Goal: Check status: Check status

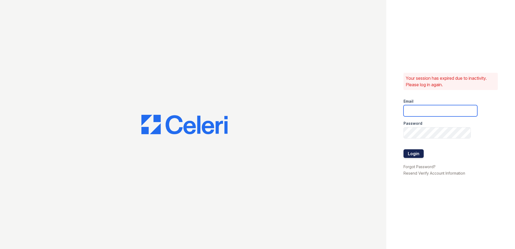
type input "taylormastel@spmlv.com"
click at [407, 155] on button "Login" at bounding box center [413, 153] width 20 height 9
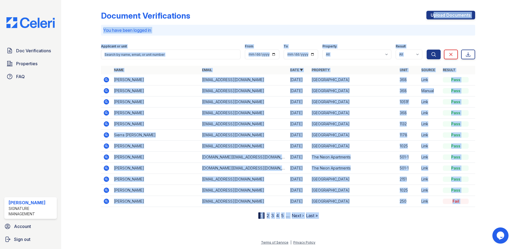
drag, startPoint x: 353, startPoint y: 16, endPoint x: 483, endPoint y: 205, distance: 229.2
click at [483, 205] on div "Document Verifications Upload Documents You have been logged in Filter Applican…" at bounding box center [288, 113] width 436 height 227
drag, startPoint x: 484, startPoint y: 206, endPoint x: 439, endPoint y: 219, distance: 47.6
click at [439, 219] on div "Document Verifications Upload Documents You have been logged in Filter Applican…" at bounding box center [288, 113] width 436 height 227
click at [491, 126] on div at bounding box center [490, 110] width 31 height 216
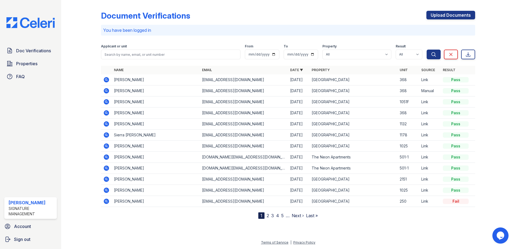
click at [294, 16] on div "Document Verifications Upload Documents" at bounding box center [288, 18] width 374 height 14
drag, startPoint x: 257, startPoint y: 19, endPoint x: 473, endPoint y: 203, distance: 283.5
click at [473, 203] on div "Document Verifications Upload Documents You have been logged in Filter Applican…" at bounding box center [288, 110] width 374 height 216
drag, startPoint x: 473, startPoint y: 203, endPoint x: 463, endPoint y: 218, distance: 17.6
click at [463, 218] on div "Name Email Date ▼ Property Unit Source Result Julian Hernandez lilbear02cowboys…" at bounding box center [288, 142] width 374 height 153
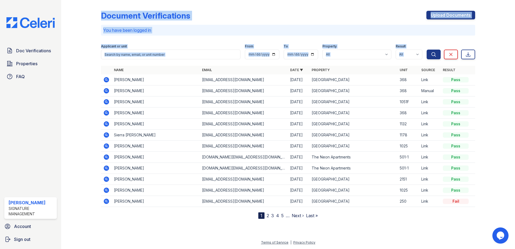
drag, startPoint x: 469, startPoint y: 209, endPoint x: 92, endPoint y: 5, distance: 428.8
click at [92, 5] on div "Document Verifications Upload Documents You have been logged in Filter Applican…" at bounding box center [288, 113] width 436 height 227
drag, startPoint x: 92, startPoint y: 5, endPoint x: 72, endPoint y: 41, distance: 42.1
click at [72, 41] on div at bounding box center [85, 110] width 31 height 216
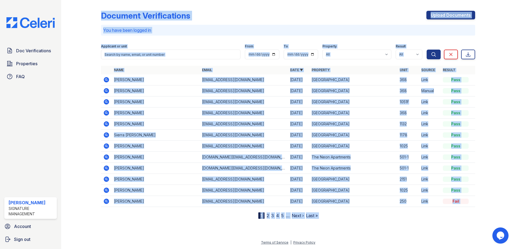
drag, startPoint x: 93, startPoint y: 14, endPoint x: 488, endPoint y: 205, distance: 438.3
click at [488, 205] on div "Document Verifications Upload Documents You have been logged in Filter Applican…" at bounding box center [288, 113] width 436 height 227
drag, startPoint x: 488, startPoint y: 205, endPoint x: 466, endPoint y: 221, distance: 27.5
click at [466, 221] on div "Document Verifications Upload Documents You have been logged in Filter Applican…" at bounding box center [288, 113] width 436 height 227
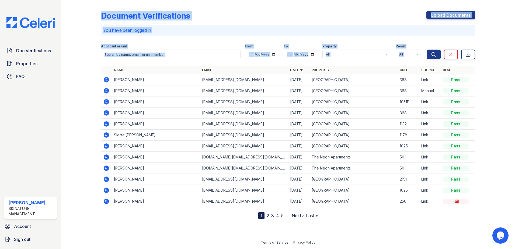
drag, startPoint x: 466, startPoint y: 221, endPoint x: 95, endPoint y: 15, distance: 424.4
click at [95, 15] on div "Document Verifications Upload Documents You have been logged in Filter Applican…" at bounding box center [288, 113] width 436 height 227
drag, startPoint x: 95, startPoint y: 15, endPoint x: 79, endPoint y: 55, distance: 43.3
click at [79, 55] on div at bounding box center [85, 110] width 31 height 216
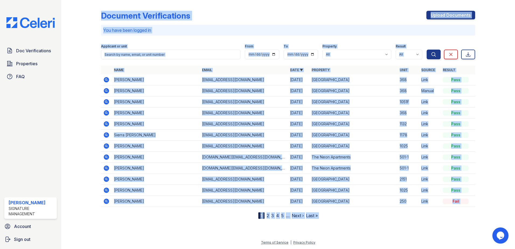
drag, startPoint x: 90, startPoint y: 15, endPoint x: 501, endPoint y: 200, distance: 450.3
click at [501, 200] on div "Document Verifications Upload Documents You have been logged in Filter Applican…" at bounding box center [288, 113] width 436 height 227
drag, startPoint x: 501, startPoint y: 200, endPoint x: 467, endPoint y: 215, distance: 37.3
click at [467, 215] on div "Name Email Date ▼ Property Unit Source Result Julian Hernandez lilbear02cowboys…" at bounding box center [288, 142] width 374 height 153
drag, startPoint x: 476, startPoint y: 204, endPoint x: 96, endPoint y: 1, distance: 430.9
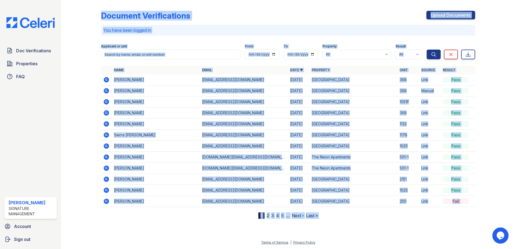
click at [96, 1] on div "Document Verifications Upload Documents You have been logged in Filter Applican…" at bounding box center [288, 113] width 436 height 227
drag, startPoint x: 96, startPoint y: 1, endPoint x: 75, endPoint y: 67, distance: 69.2
click at [75, 67] on div at bounding box center [85, 110] width 31 height 216
drag, startPoint x: 91, startPoint y: 18, endPoint x: 505, endPoint y: 223, distance: 461.8
click at [505, 223] on div "Document Verifications Upload Documents You have been logged in Filter Applican…" at bounding box center [288, 113] width 436 height 227
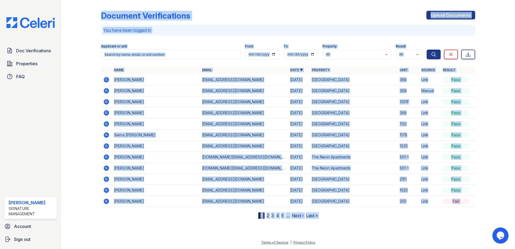
drag, startPoint x: 505, startPoint y: 223, endPoint x: 394, endPoint y: 214, distance: 111.3
click at [394, 214] on div "Name Email Date ▼ Property Unit Source Result Julian Hernandez lilbear02cowboys…" at bounding box center [288, 142] width 374 height 153
drag, startPoint x: 476, startPoint y: 205, endPoint x: 81, endPoint y: 30, distance: 432.4
click at [81, 30] on div "Document Verifications Upload Documents You have been logged in Filter Applican…" at bounding box center [288, 113] width 436 height 227
drag, startPoint x: 81, startPoint y: 30, endPoint x: 82, endPoint y: 57, distance: 27.2
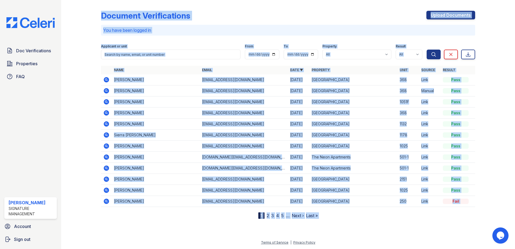
click at [82, 57] on div at bounding box center [85, 110] width 31 height 216
drag, startPoint x: 96, startPoint y: 24, endPoint x: 504, endPoint y: 207, distance: 447.5
click at [504, 207] on div "Document Verifications Upload Documents You have been logged in Filter Applican…" at bounding box center [288, 113] width 436 height 227
click at [441, 213] on div "Name Email Date ▼ Property Unit Source Result Julian Hernandez lilbear02cowboys…" at bounding box center [288, 142] width 374 height 153
click at [442, 223] on div "Document Verifications Upload Documents You have been logged in Filter Applican…" at bounding box center [288, 113] width 436 height 227
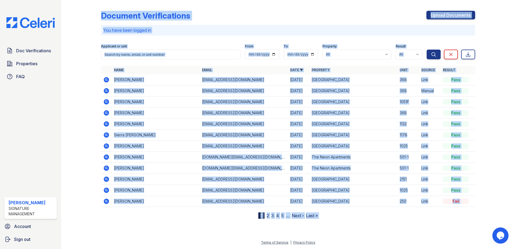
drag, startPoint x: 492, startPoint y: 204, endPoint x: 250, endPoint y: 22, distance: 302.9
click at [250, 22] on div "Document Verifications Upload Documents You have been logged in Filter Applican…" at bounding box center [288, 113] width 436 height 227
click at [503, 119] on div at bounding box center [490, 110] width 31 height 216
drag, startPoint x: 90, startPoint y: 12, endPoint x: 515, endPoint y: 176, distance: 455.6
click at [515, 176] on html "Doc Verifications Properties FAQ Taylor Mastel Signature Management Account Sig…" at bounding box center [257, 124] width 515 height 249
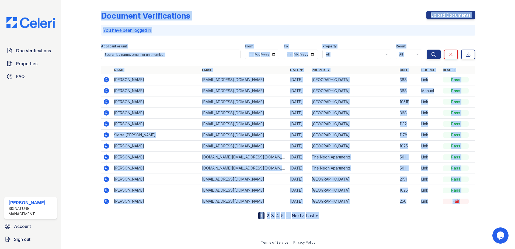
drag, startPoint x: 515, startPoint y: 176, endPoint x: 487, endPoint y: 202, distance: 37.9
click at [487, 202] on div at bounding box center [490, 110] width 31 height 216
drag, startPoint x: 487, startPoint y: 202, endPoint x: 129, endPoint y: -4, distance: 412.9
click at [129, 0] on html "Doc Verifications Properties FAQ Taylor Mastel Signature Management Account Sig…" at bounding box center [257, 124] width 515 height 249
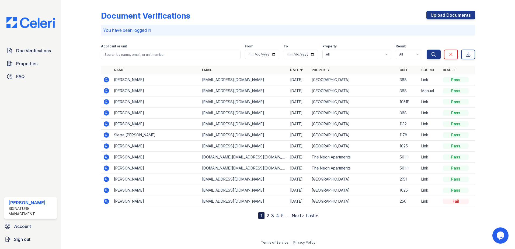
drag, startPoint x: 129, startPoint y: -4, endPoint x: 87, endPoint y: 51, distance: 69.0
click at [87, 51] on div at bounding box center [85, 110] width 31 height 216
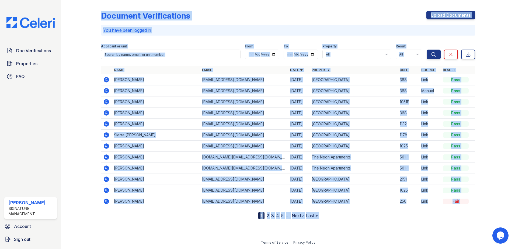
drag, startPoint x: 89, startPoint y: 16, endPoint x: 494, endPoint y: 193, distance: 441.5
click at [494, 193] on div "Document Verifications Upload Documents You have been logged in Filter Applican…" at bounding box center [288, 113] width 436 height 227
drag, startPoint x: 494, startPoint y: 193, endPoint x: 484, endPoint y: 214, distance: 23.9
click at [484, 214] on div at bounding box center [490, 110] width 31 height 216
drag, startPoint x: 487, startPoint y: 207, endPoint x: 97, endPoint y: 2, distance: 440.5
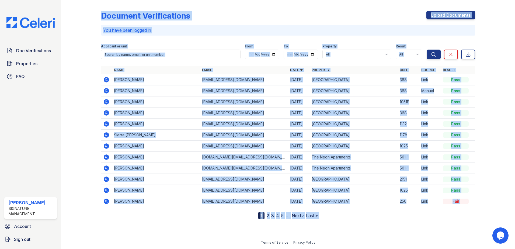
click at [97, 2] on div "Document Verifications Upload Documents You have been logged in Filter Applican…" at bounding box center [288, 113] width 436 height 227
click at [67, 57] on div "Document Verifications Upload Documents You have been logged in Filter Applican…" at bounding box center [288, 124] width 454 height 249
drag, startPoint x: 98, startPoint y: 16, endPoint x: 500, endPoint y: 194, distance: 439.3
click at [500, 194] on div "Document Verifications Upload Documents You have been logged in Filter Applican…" at bounding box center [288, 113] width 436 height 227
drag, startPoint x: 500, startPoint y: 194, endPoint x: 466, endPoint y: 212, distance: 38.9
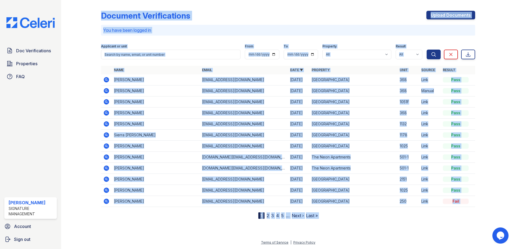
click at [466, 212] on div "Name Email Date ▼ Property Unit Source Result Julian Hernandez lilbear02cowboys…" at bounding box center [288, 142] width 374 height 153
drag, startPoint x: 484, startPoint y: 202, endPoint x: 96, endPoint y: 2, distance: 436.7
click at [96, 2] on div "Document Verifications Upload Documents You have been logged in Filter Applican…" at bounding box center [288, 113] width 436 height 227
drag, startPoint x: 96, startPoint y: 2, endPoint x: 86, endPoint y: 51, distance: 50.7
click at [86, 51] on div at bounding box center [85, 110] width 31 height 216
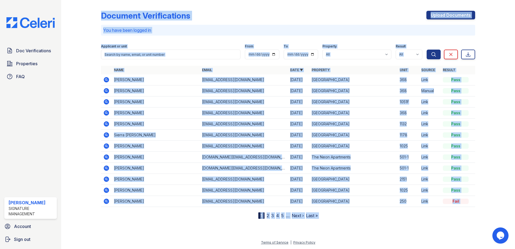
drag, startPoint x: 111, startPoint y: 18, endPoint x: 502, endPoint y: 191, distance: 426.7
click at [502, 191] on div "Document Verifications Upload Documents You have been logged in Filter Applican…" at bounding box center [288, 113] width 436 height 227
drag, startPoint x: 502, startPoint y: 191, endPoint x: 501, endPoint y: 200, distance: 9.4
click at [501, 200] on div at bounding box center [490, 110] width 31 height 216
drag, startPoint x: 501, startPoint y: 201, endPoint x: 88, endPoint y: -5, distance: 460.5
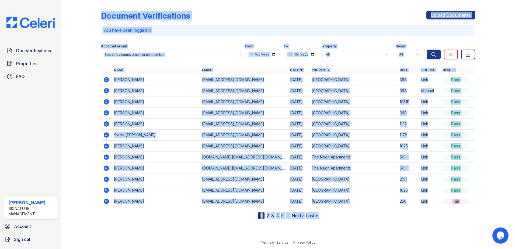
click at [88, 0] on html "Doc Verifications Properties FAQ Taylor Mastel Signature Management Account Sig…" at bounding box center [257, 124] width 515 height 249
drag, startPoint x: 88, startPoint y: -5, endPoint x: 82, endPoint y: 49, distance: 54.2
click at [82, 49] on div at bounding box center [85, 110] width 31 height 216
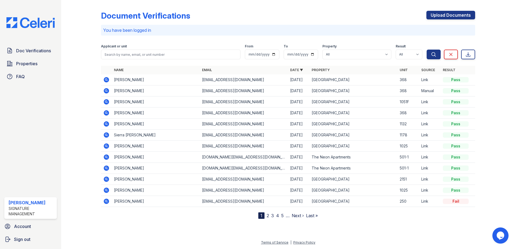
click at [95, 4] on div at bounding box center [85, 110] width 31 height 216
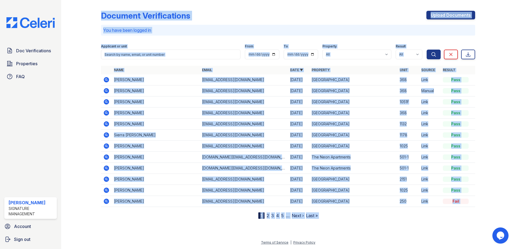
drag, startPoint x: 96, startPoint y: 11, endPoint x: 508, endPoint y: 185, distance: 448.1
click at [508, 185] on div "Document Verifications Upload Documents You have been logged in Filter Applican…" at bounding box center [288, 124] width 454 height 249
drag, startPoint x: 508, startPoint y: 185, endPoint x: 508, endPoint y: 198, distance: 13.2
click at [508, 198] on div "Document Verifications Upload Documents You have been logged in Filter Applican…" at bounding box center [288, 124] width 454 height 249
drag, startPoint x: 494, startPoint y: 203, endPoint x: 99, endPoint y: -5, distance: 445.9
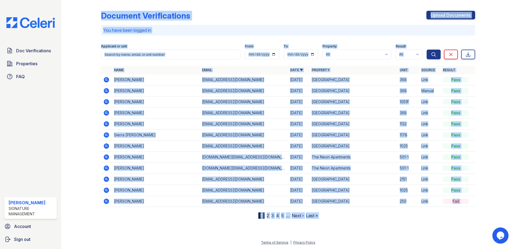
click at [99, 0] on html "Doc Verifications Properties FAQ Taylor Mastel Signature Management Account Sig…" at bounding box center [257, 124] width 515 height 249
drag, startPoint x: 99, startPoint y: -5, endPoint x: 79, endPoint y: 41, distance: 50.2
click at [79, 41] on div at bounding box center [85, 110] width 31 height 216
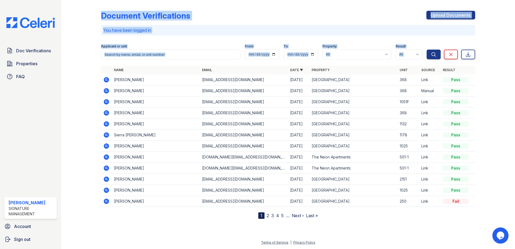
drag, startPoint x: 83, startPoint y: 19, endPoint x: 459, endPoint y: 211, distance: 421.9
click at [459, 211] on div "Document Verifications Upload Documents You have been logged in Filter Applican…" at bounding box center [288, 113] width 436 height 227
drag, startPoint x: 459, startPoint y: 211, endPoint x: 469, endPoint y: 212, distance: 10.3
click at [469, 212] on div "Name Email Date ▼ Property Unit Source Result Julian Hernandez lilbear02cowboys…" at bounding box center [288, 142] width 374 height 153
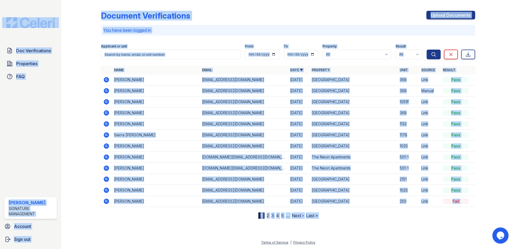
drag, startPoint x: 481, startPoint y: 204, endPoint x: 40, endPoint y: 9, distance: 482.2
click at [40, 9] on div "Doc Verifications Properties FAQ Taylor Mastel Signature Management Account Sig…" at bounding box center [257, 124] width 515 height 249
drag, startPoint x: 40, startPoint y: 9, endPoint x: 84, endPoint y: 37, distance: 53.0
click at [84, 37] on div at bounding box center [85, 110] width 31 height 216
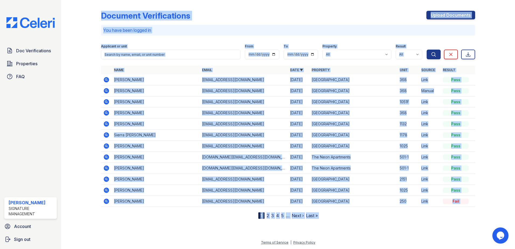
drag, startPoint x: 204, startPoint y: 51, endPoint x: 500, endPoint y: 194, distance: 328.3
click at [500, 194] on div "Document Verifications Upload Documents You have been logged in Filter Applican…" at bounding box center [288, 113] width 436 height 227
drag, startPoint x: 500, startPoint y: 194, endPoint x: 499, endPoint y: 202, distance: 8.6
click at [499, 202] on div at bounding box center [490, 110] width 31 height 216
drag, startPoint x: 494, startPoint y: 205, endPoint x: 101, endPoint y: 11, distance: 438.7
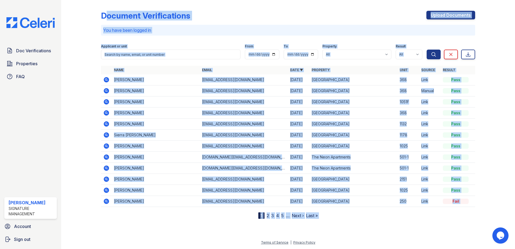
click at [101, 11] on div "Document Verifications Upload Documents You have been logged in Filter Applican…" at bounding box center [288, 113] width 436 height 227
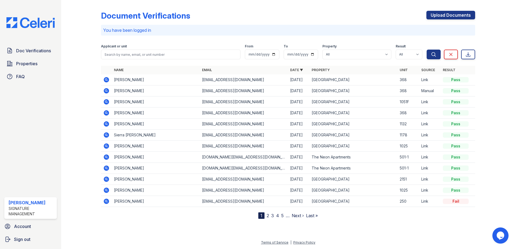
drag, startPoint x: 101, startPoint y: 11, endPoint x: 95, endPoint y: 23, distance: 14.2
click at [95, 23] on div at bounding box center [85, 110] width 31 height 216
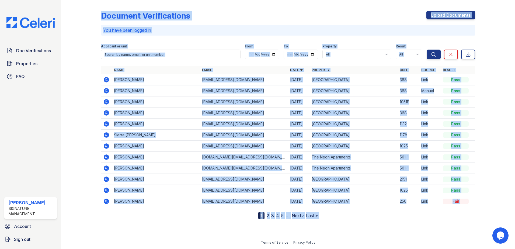
drag, startPoint x: 98, startPoint y: 14, endPoint x: 483, endPoint y: 195, distance: 425.9
click at [483, 195] on div "Document Verifications Upload Documents You have been logged in Filter Applican…" at bounding box center [288, 113] width 436 height 227
drag, startPoint x: 483, startPoint y: 195, endPoint x: 479, endPoint y: 210, distance: 15.1
click at [479, 210] on div at bounding box center [490, 110] width 31 height 216
drag, startPoint x: 481, startPoint y: 202, endPoint x: 87, endPoint y: 1, distance: 442.4
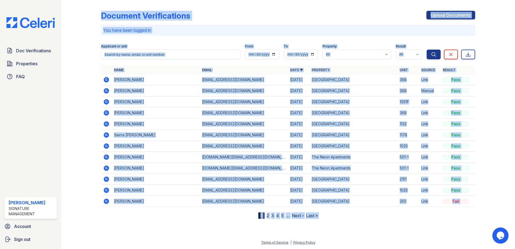
click at [87, 1] on div "Document Verifications Upload Documents You have been logged in Filter Applican…" at bounding box center [288, 113] width 436 height 227
drag
click at [85, 26] on div at bounding box center [85, 110] width 31 height 216
click at [515, 196] on html "Doc Verifications Properties FAQ Taylor Mastel Signature Management Account Sig…" at bounding box center [257, 124] width 515 height 249
click at [481, 209] on div at bounding box center [490, 110] width 31 height 216
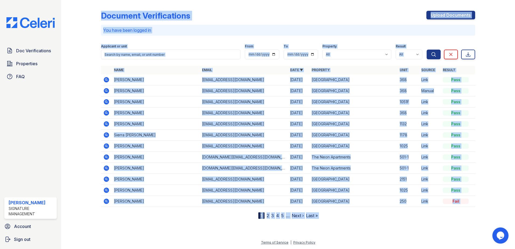
click at [92, 4] on div "Document Verifications Upload Documents You have been logged in Filter Applican…" at bounding box center [288, 113] width 436 height 227
click at [80, 36] on div at bounding box center [85, 110] width 31 height 216
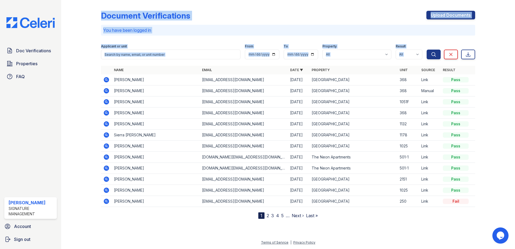
drag, startPoint x: 96, startPoint y: 9, endPoint x: 470, endPoint y: 209, distance: 423.8
click at [470, 209] on div "Document Verifications Upload Documents You have been logged in Filter Applican…" at bounding box center [288, 113] width 436 height 227
click at [471, 209] on div "Name Email Date ▼ Property Unit Source Result Julian Hernandez lilbear02cowboys…" at bounding box center [288, 142] width 374 height 153
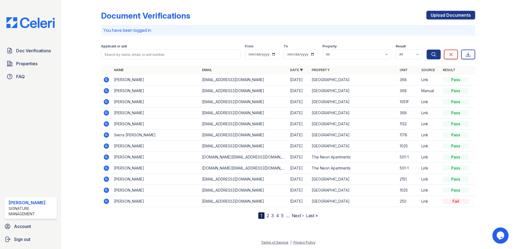
drag, startPoint x: 472, startPoint y: 205, endPoint x: 90, endPoint y: 3, distance: 432.7
click at [90, 3] on div "Document Verifications Upload Documents You have been logged in Filter Applican…" at bounding box center [288, 113] width 436 height 227
drag, startPoint x: 90, startPoint y: 3, endPoint x: 91, endPoint y: 31, distance: 27.8
click at [91, 31] on div at bounding box center [85, 110] width 31 height 216
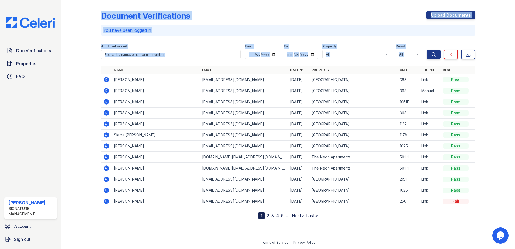
drag, startPoint x: 97, startPoint y: 9, endPoint x: 462, endPoint y: 208, distance: 416.0
click at [462, 208] on div "Document Verifications Upload Documents You have been logged in Filter Applican…" at bounding box center [288, 113] width 436 height 227
click at [462, 208] on div "Name Email Date ▼ Property Unit Source Result Julian Hernandez lilbear02cowboys…" at bounding box center [288, 142] width 374 height 153
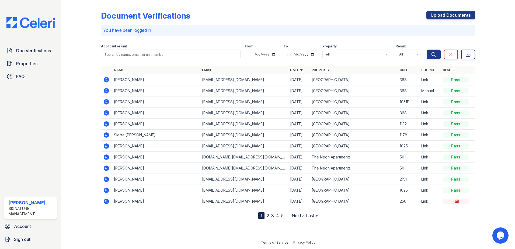
drag, startPoint x: 467, startPoint y: 199, endPoint x: 92, endPoint y: 1, distance: 424.0
click at [92, 1] on div "Document Verifications Upload Documents You have been logged in Filter Applican…" at bounding box center [288, 113] width 436 height 227
drag, startPoint x: 92, startPoint y: 1, endPoint x: 85, endPoint y: 27, distance: 26.7
click at [85, 27] on div at bounding box center [85, 110] width 31 height 216
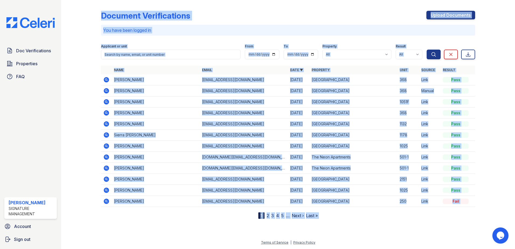
drag, startPoint x: 170, startPoint y: 35, endPoint x: 477, endPoint y: 202, distance: 350.0
click at [477, 202] on div "Document Verifications Upload Documents You have been logged in Filter Applican…" at bounding box center [288, 113] width 436 height 227
drag, startPoint x: 477, startPoint y: 202, endPoint x: 487, endPoint y: 209, distance: 11.4
click at [487, 209] on div at bounding box center [490, 110] width 31 height 216
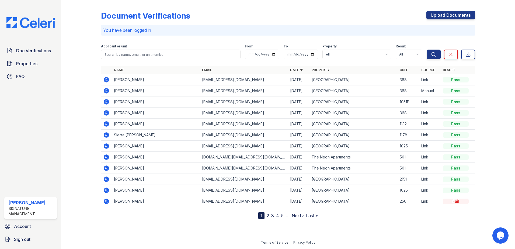
click at [83, 60] on div at bounding box center [85, 110] width 31 height 216
click at [105, 80] on icon at bounding box center [106, 79] width 6 height 6
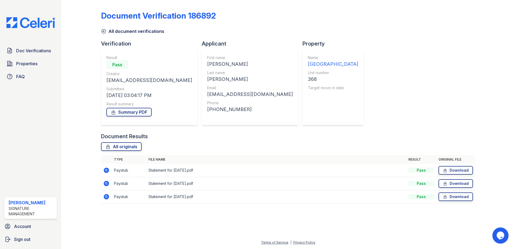
click at [430, 77] on div "Document Verification 186892 All document verifications Verification Result Pas…" at bounding box center [288, 105] width 374 height 207
click at [431, 74] on div "Document Verification 186892 All document verifications Verification Result Pas…" at bounding box center [288, 105] width 374 height 207
click at [405, 73] on div "Document Verification 186892 All document verifications Verification Result Pas…" at bounding box center [288, 105] width 374 height 207
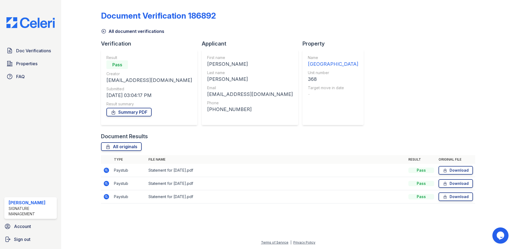
drag, startPoint x: 384, startPoint y: 109, endPoint x: 330, endPoint y: 28, distance: 97.0
click at [330, 28] on div "Document Verification 186892 All document verifications Verification Result Pas…" at bounding box center [288, 105] width 374 height 207
drag, startPoint x: 330, startPoint y: 28, endPoint x: 412, endPoint y: 67, distance: 91.2
click at [412, 67] on div "Document Verification 186892 All document verifications Verification Result Pas…" at bounding box center [288, 105] width 374 height 207
drag, startPoint x: 418, startPoint y: 104, endPoint x: 82, endPoint y: 18, distance: 346.1
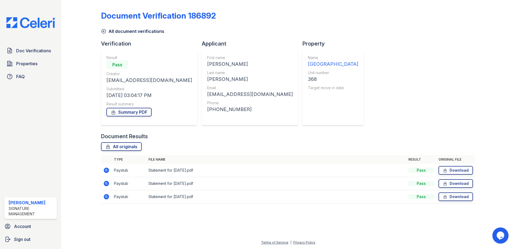
click at [82, 18] on div "Document Verification 186892 All document verifications Verification Result Pas…" at bounding box center [288, 108] width 436 height 217
click at [409, 68] on div "Document Verification 186892 All document verifications Verification Result Pas…" at bounding box center [288, 105] width 374 height 207
drag, startPoint x: 417, startPoint y: 104, endPoint x: 10, endPoint y: 26, distance: 414.4
click at [10, 26] on div "Doc Verifications Properties FAQ [PERSON_NAME] Signature Management Account Sig…" at bounding box center [257, 124] width 515 height 249
click at [414, 88] on div "Document Verification 186892 All document verifications Verification Result Pas…" at bounding box center [288, 105] width 374 height 207
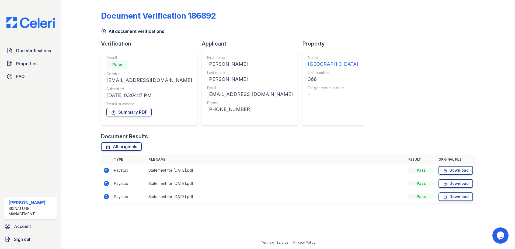
drag, startPoint x: 422, startPoint y: 116, endPoint x: 41, endPoint y: -3, distance: 399.2
click at [41, 0] on html "Doc Verifications Properties FAQ [PERSON_NAME] Signature Management Account Sig…" at bounding box center [257, 124] width 515 height 249
click at [389, 70] on div "Document Verification 186892 All document verifications Verification Result Pas…" at bounding box center [288, 105] width 374 height 207
click at [405, 92] on div "Document Verification 186892 All document verifications Verification Result Pas…" at bounding box center [288, 105] width 374 height 207
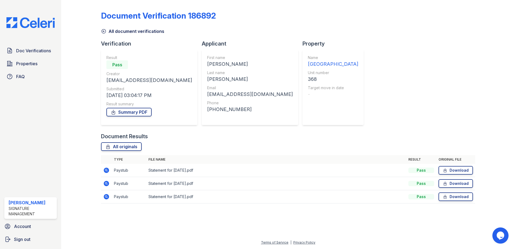
drag, startPoint x: 415, startPoint y: 117, endPoint x: 73, endPoint y: -23, distance: 369.9
click at [73, 0] on html "Doc Verifications Properties FAQ [PERSON_NAME] Signature Management Account Sig…" at bounding box center [257, 124] width 515 height 249
click at [411, 88] on div "Document Verification 186892 All document verifications Verification Result Pas…" at bounding box center [288, 105] width 374 height 207
drag, startPoint x: 324, startPoint y: 111, endPoint x: 289, endPoint y: 87, distance: 42.3
click at [302, 87] on div "Name [GEOGRAPHIC_DATA][DEMOGRAPHIC_DATA] Unit number 368 Target move in date -" at bounding box center [332, 87] width 61 height 75
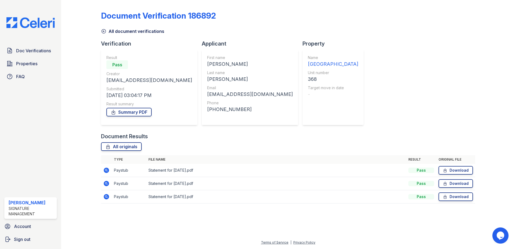
drag, startPoint x: 289, startPoint y: 87, endPoint x: 384, endPoint y: 120, distance: 100.4
click at [384, 121] on div "Document Verification 186892 All document verifications Verification Result Pas…" at bounding box center [288, 105] width 374 height 207
drag, startPoint x: 384, startPoint y: 120, endPoint x: 88, endPoint y: -6, distance: 321.5
click at [88, 0] on html "Doc Verifications Properties FAQ [PERSON_NAME] Signature Management Account Sig…" at bounding box center [257, 124] width 515 height 249
click at [408, 65] on div "Document Verification 186892 All document verifications Verification Result Pas…" at bounding box center [288, 105] width 374 height 207
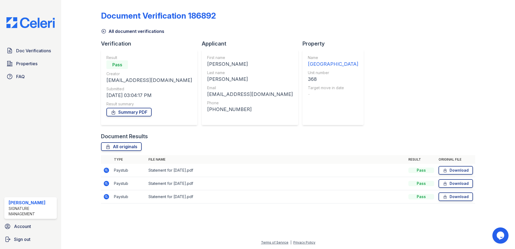
drag, startPoint x: 234, startPoint y: 138, endPoint x: 90, endPoint y: 6, distance: 195.2
click at [90, 6] on div "Document Verification 186892 All document verifications Verification Result Pas…" at bounding box center [288, 108] width 436 height 217
click at [396, 86] on div "Document Verification 186892 All document verifications Verification Result Pas…" at bounding box center [288, 105] width 374 height 207
drag, startPoint x: 389, startPoint y: 129, endPoint x: 87, endPoint y: -17, distance: 335.0
click at [87, 0] on html "Doc Verifications Properties FAQ [PERSON_NAME] Signature Management Account Sig…" at bounding box center [257, 124] width 515 height 249
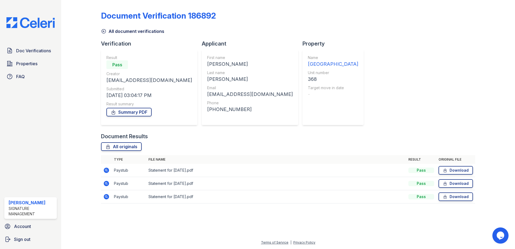
click at [500, 87] on div at bounding box center [490, 105] width 31 height 207
drag, startPoint x: 377, startPoint y: 138, endPoint x: 79, endPoint y: -1, distance: 328.8
click at [79, 0] on html "Doc Verifications Properties FAQ [PERSON_NAME] Signature Management Account Sig…" at bounding box center [257, 124] width 515 height 249
click at [383, 70] on div "Document Verification 186892 All document verifications Verification Result Pas…" at bounding box center [288, 105] width 374 height 207
click at [396, 70] on div "Document Verification 186892 All document verifications Verification Result Pas…" at bounding box center [288, 105] width 374 height 207
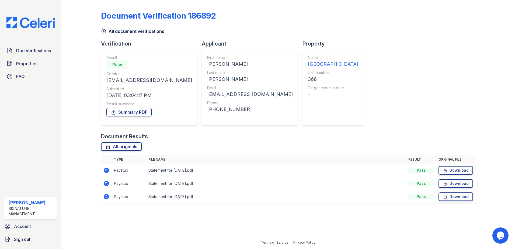
drag, startPoint x: 389, startPoint y: 127, endPoint x: 68, endPoint y: -21, distance: 353.5
click at [68, 0] on html "Doc Verifications Properties FAQ [PERSON_NAME] Signature Management Account Sig…" at bounding box center [257, 124] width 515 height 249
click at [383, 65] on div "Document Verification 186892 All document verifications Verification Result Pas…" at bounding box center [288, 105] width 374 height 207
drag, startPoint x: 398, startPoint y: 112, endPoint x: 54, endPoint y: -1, distance: 362.7
click at [54, 0] on html "Doc Verifications Properties FAQ [PERSON_NAME] Signature Management Account Sig…" at bounding box center [257, 124] width 515 height 249
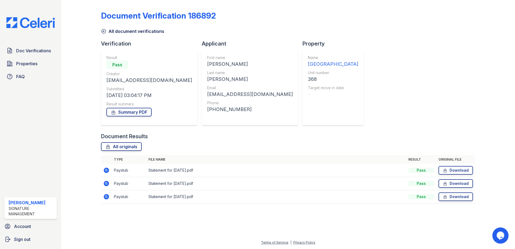
click at [403, 55] on div "Document Verification 186892 All document verifications Verification Result Pas…" at bounding box center [288, 105] width 374 height 207
click at [394, 71] on div "Document Verification 186892 All document verifications Verification Result Pas…" at bounding box center [288, 105] width 374 height 207
drag, startPoint x: 379, startPoint y: 127, endPoint x: 89, endPoint y: 10, distance: 312.6
click at [89, 10] on div "Document Verification 186892 All document verifications Verification Result Pas…" at bounding box center [288, 108] width 436 height 217
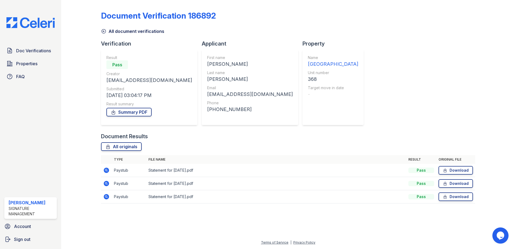
click at [439, 81] on div "Document Verification 186892 All document verifications Verification Result Pas…" at bounding box center [288, 105] width 374 height 207
drag, startPoint x: 389, startPoint y: 112, endPoint x: 66, endPoint y: -2, distance: 342.6
click at [66, 0] on html "Doc Verifications Properties FAQ [PERSON_NAME] Signature Management Account Sig…" at bounding box center [257, 124] width 515 height 249
click at [424, 53] on div "Document Verification 186892 All document verifications Verification Result Pas…" at bounding box center [288, 105] width 374 height 207
drag, startPoint x: 408, startPoint y: 127, endPoint x: 67, endPoint y: 5, distance: 362.6
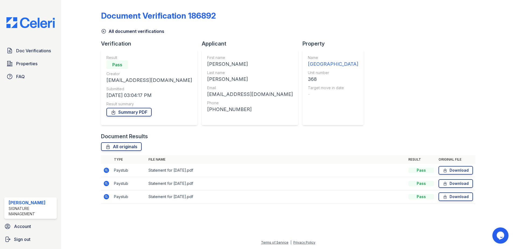
click at [67, 5] on div "Document Verification 186892 All document verifications Verification Result Pas…" at bounding box center [288, 124] width 454 height 249
click at [387, 45] on div "Document Verification 186892 All document verifications Verification Result Pas…" at bounding box center [288, 105] width 374 height 207
drag, startPoint x: 355, startPoint y: 118, endPoint x: 56, endPoint y: 18, distance: 315.1
click at [56, 18] on div "Doc Verifications Properties FAQ [PERSON_NAME] Signature Management Account Sig…" at bounding box center [257, 124] width 515 height 249
click at [421, 35] on div "Document Verification 186892 All document verifications Verification Result Pas…" at bounding box center [288, 105] width 374 height 207
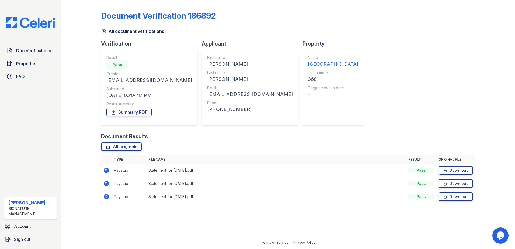
drag, startPoint x: 387, startPoint y: 104, endPoint x: 89, endPoint y: 19, distance: 310.2
click at [89, 19] on div "Document Verification 186892 All document verifications Verification Result Pas…" at bounding box center [288, 108] width 436 height 217
click at [405, 56] on div "Document Verification 186892 All document verifications Verification Result Pas…" at bounding box center [288, 105] width 374 height 207
drag, startPoint x: 375, startPoint y: 138, endPoint x: 96, endPoint y: 18, distance: 303.4
click at [96, 18] on div "Document Verification 186892 All document verifications Verification Result Pas…" at bounding box center [288, 108] width 436 height 217
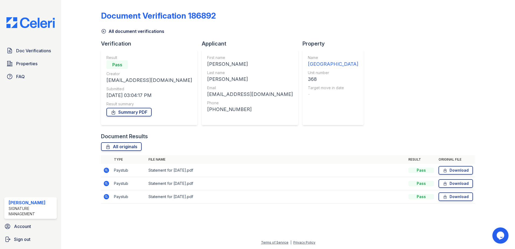
click at [410, 60] on div "Document Verification 186892 All document verifications Verification Result Pas…" at bounding box center [288, 105] width 374 height 207
drag, startPoint x: 371, startPoint y: 132, endPoint x: 78, endPoint y: -5, distance: 322.9
click at [78, 0] on html "Doc Verifications Properties FAQ [PERSON_NAME] Signature Management Account Sig…" at bounding box center [257, 124] width 515 height 249
click at [394, 58] on div "Document Verification 186892 All document verifications Verification Result Pas…" at bounding box center [288, 105] width 374 height 207
drag, startPoint x: 327, startPoint y: 107, endPoint x: 93, endPoint y: 7, distance: 254.8
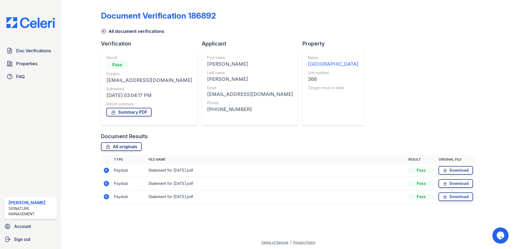
click at [93, 7] on div "Document Verification 186892 All document verifications Verification Result Pas…" at bounding box center [288, 108] width 436 height 217
click at [381, 70] on div "Document Verification 186892 All document verifications Verification Result Pas…" at bounding box center [288, 105] width 374 height 207
drag, startPoint x: 398, startPoint y: 132, endPoint x: 82, endPoint y: 9, distance: 339.7
click at [82, 9] on div "Document Verification 186892 All document verifications Verification Result Pas…" at bounding box center [288, 108] width 436 height 217
click at [412, 91] on div "Document Verification 186892 All document verifications Verification Result Pas…" at bounding box center [288, 105] width 374 height 207
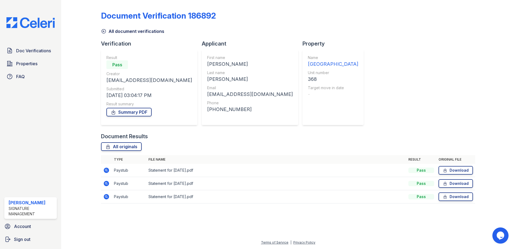
drag, startPoint x: 414, startPoint y: 134, endPoint x: 60, endPoint y: 22, distance: 371.2
click at [60, 22] on div "Doc Verifications Properties FAQ [PERSON_NAME] Signature Management Account Sig…" at bounding box center [257, 124] width 515 height 249
click at [407, 80] on div "Document Verification 186892 All document verifications Verification Result Pas…" at bounding box center [288, 105] width 374 height 207
drag, startPoint x: 389, startPoint y: 130, endPoint x: 93, endPoint y: 7, distance: 320.1
click at [93, 7] on div "Document Verification 186892 All document verifications Verification Result Pas…" at bounding box center [288, 108] width 436 height 217
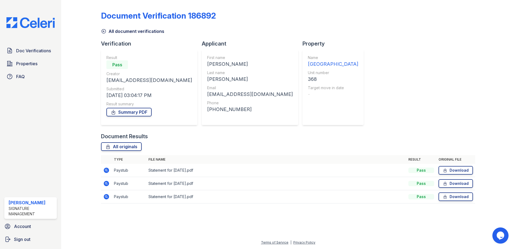
click at [352, 85] on div "Document Verification 186892 All document verifications Verification Result Pas…" at bounding box center [288, 105] width 374 height 207
drag, startPoint x: 396, startPoint y: 132, endPoint x: 22, endPoint y: -13, distance: 400.5
click at [22, 0] on html "Doc Verifications Properties FAQ [PERSON_NAME] Signature Management Account Sig…" at bounding box center [257, 124] width 515 height 249
drag, startPoint x: 22, startPoint y: -13, endPoint x: 393, endPoint y: 67, distance: 379.4
click at [398, 70] on div "Document Verification 186892 All document verifications Verification Result Pas…" at bounding box center [288, 105] width 374 height 207
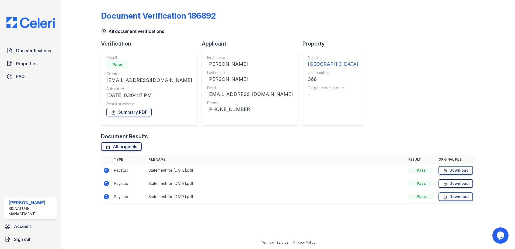
click at [20, 135] on div "Doc Verifications Properties FAQ [PERSON_NAME] Signature Management Account Sig…" at bounding box center [30, 124] width 61 height 249
click at [374, 92] on div "Document Verification 186892 All document verifications Verification Result Pas…" at bounding box center [288, 105] width 374 height 207
click at [128, 112] on link "Summary PDF" at bounding box center [128, 112] width 45 height 9
click at [396, 82] on div "Document Verification 186892 All document verifications Verification Result Pas…" at bounding box center [288, 105] width 374 height 207
click at [457, 168] on link "Download" at bounding box center [455, 170] width 34 height 9
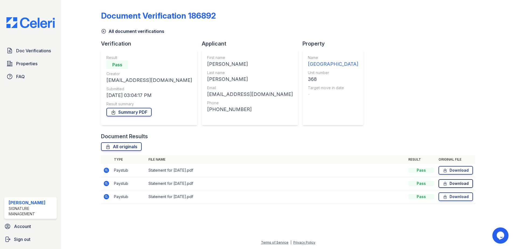
click at [457, 182] on link "Download" at bounding box center [455, 183] width 34 height 9
click at [457, 195] on link "Download" at bounding box center [455, 196] width 34 height 9
